Goal: Information Seeking & Learning: Understand process/instructions

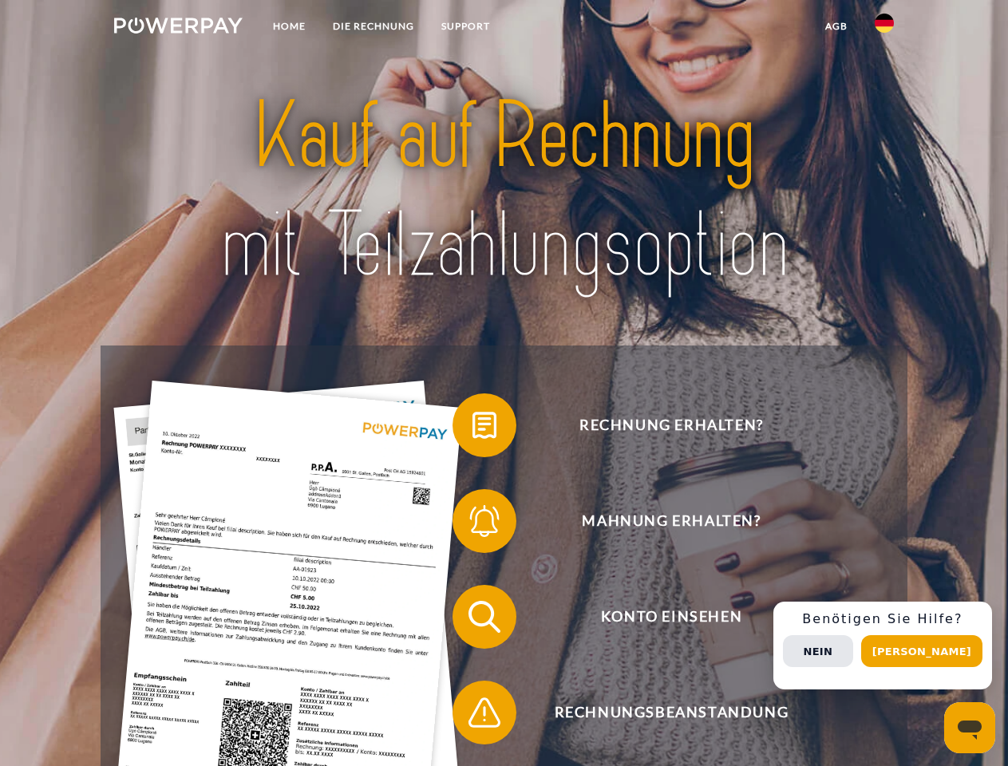
click at [178, 28] on img at bounding box center [178, 26] width 129 height 16
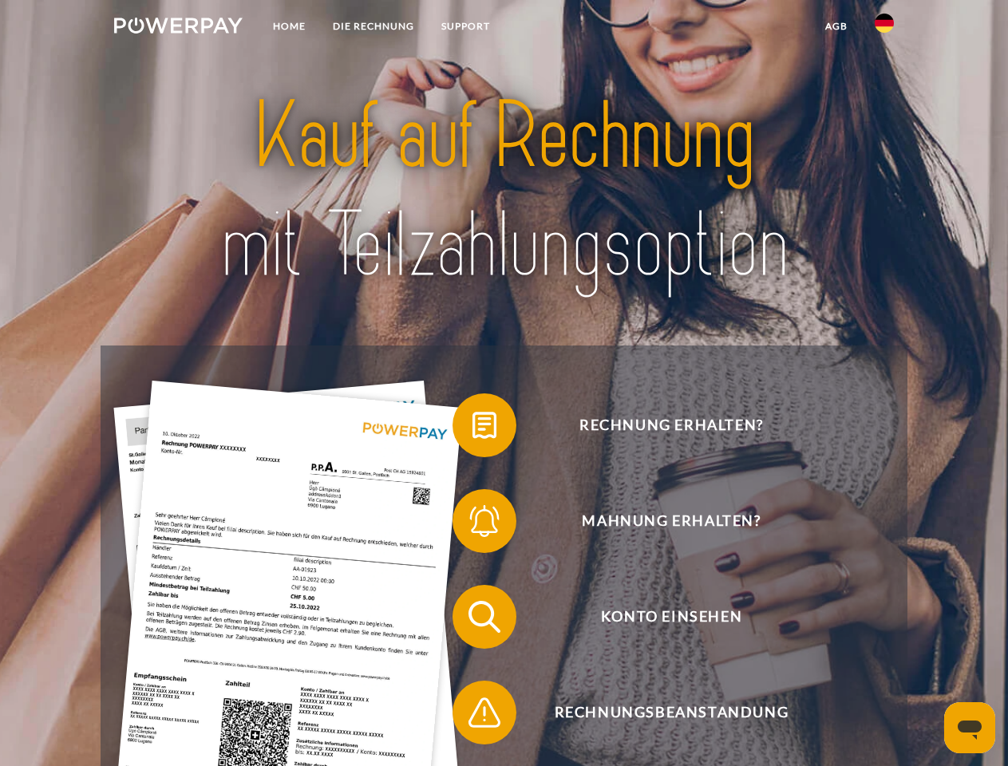
click at [885, 28] on img at bounding box center [884, 23] width 19 height 19
click at [836, 26] on link "agb" at bounding box center [836, 26] width 49 height 29
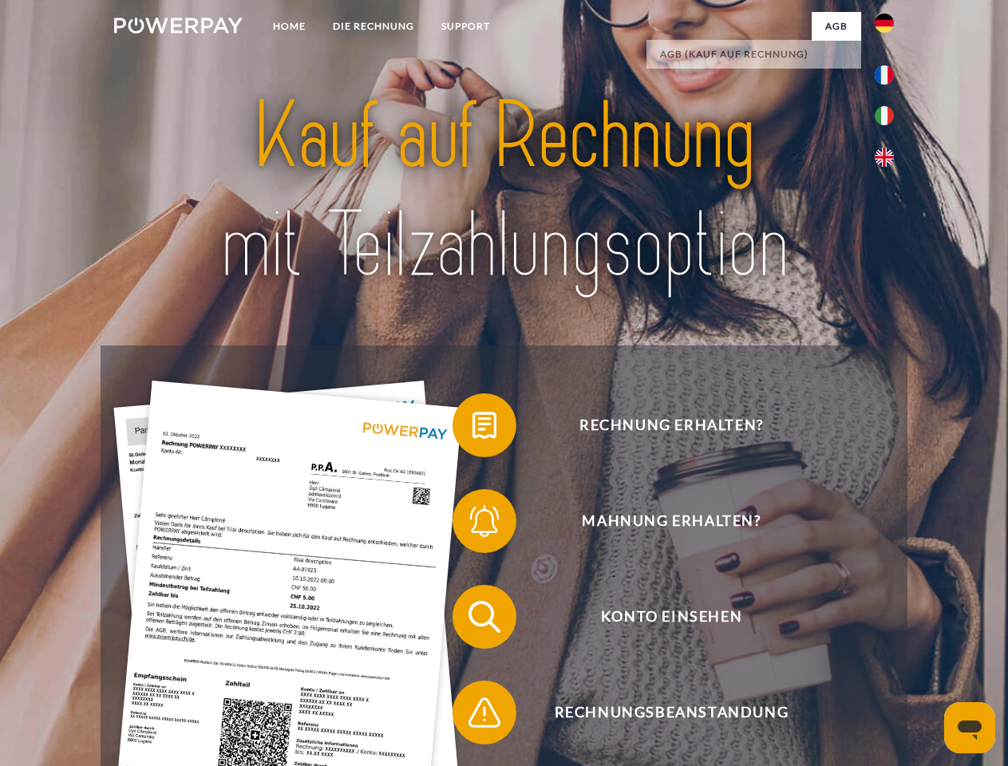
click at [473, 429] on span at bounding box center [461, 426] width 80 height 80
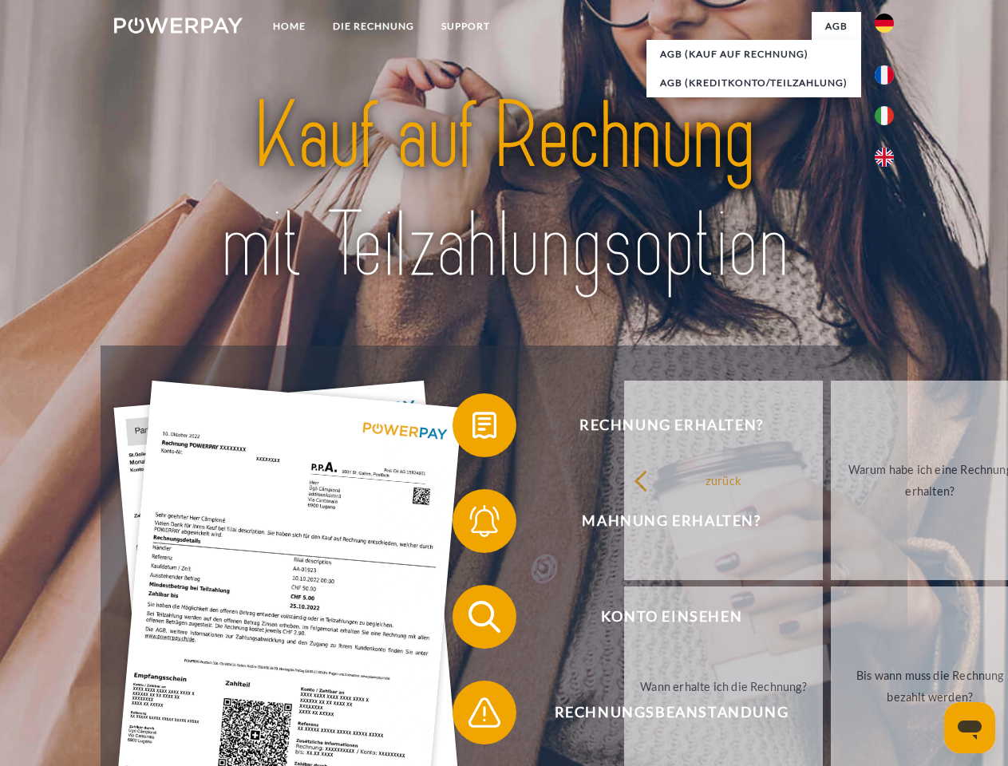
click at [473, 525] on div "Rechnung erhalten? Mahnung erhalten? Konto einsehen" at bounding box center [504, 665] width 806 height 639
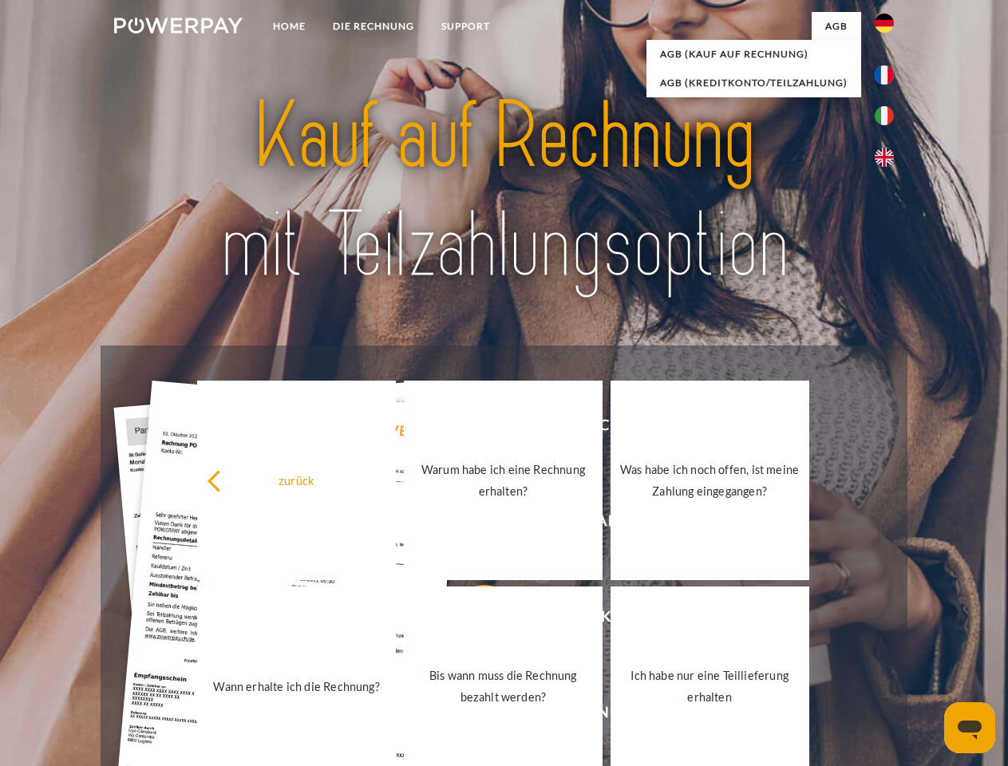
click at [473, 620] on link "Bis wann muss die Rechnung bezahlt werden?" at bounding box center [503, 687] width 199 height 200
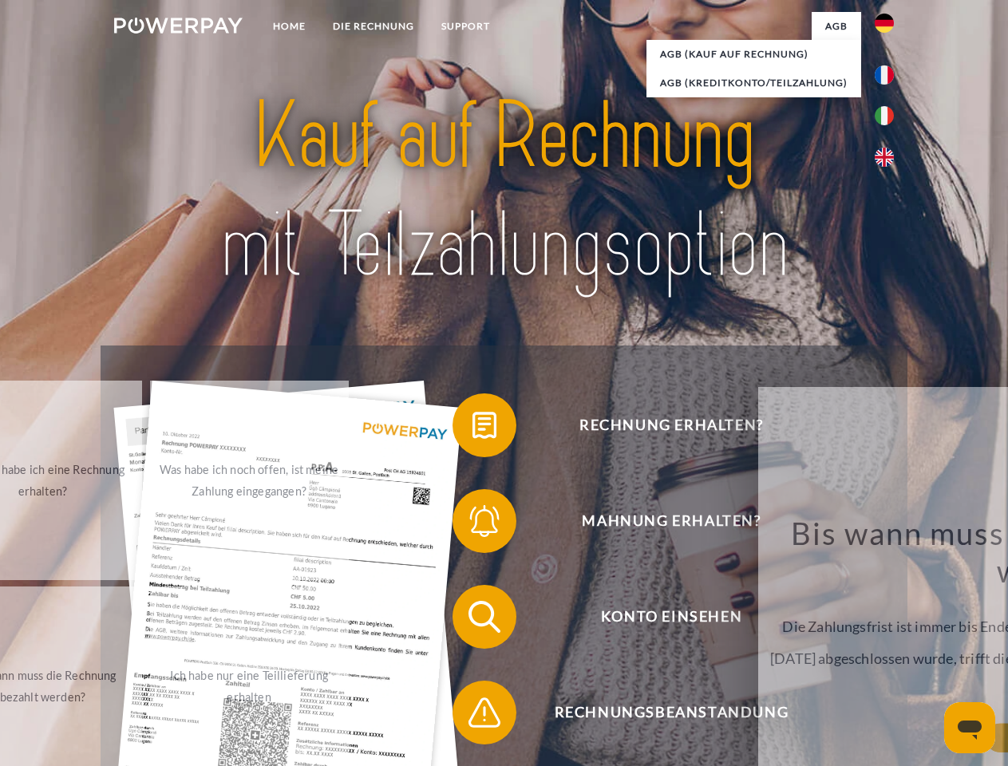
click at [473, 716] on span at bounding box center [461, 713] width 80 height 80
click at [889, 646] on div "Rechnung erhalten? Mahnung erhalten? Konto einsehen" at bounding box center [504, 665] width 806 height 639
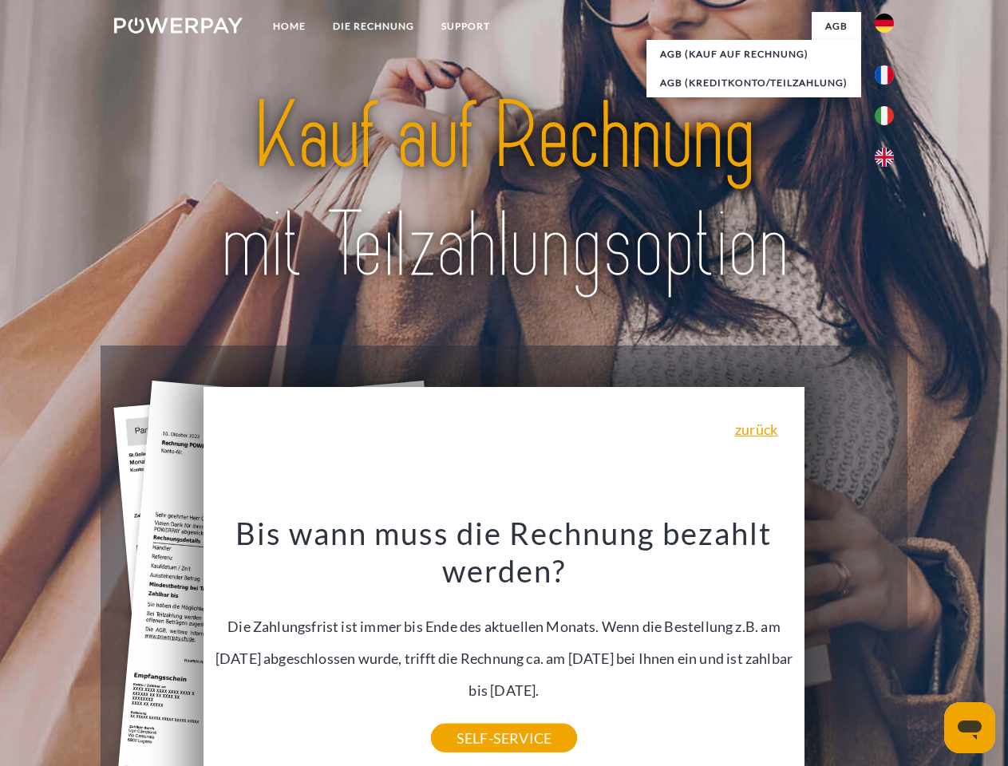
click at [849, 649] on span "Konto einsehen" at bounding box center [671, 617] width 391 height 64
click at [928, 651] on header "Home DIE RECHNUNG SUPPORT" at bounding box center [504, 551] width 1008 height 1103
